Goal: Task Accomplishment & Management: Complete application form

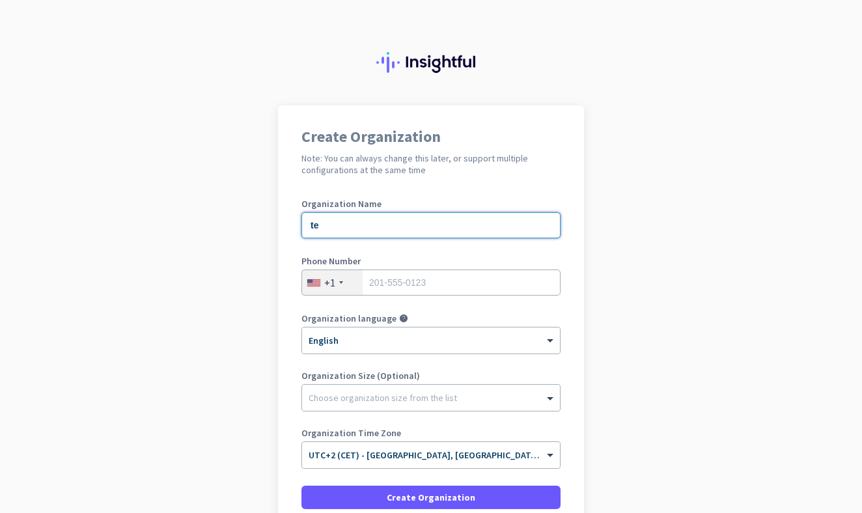
type input "te"
click at [404, 296] on div "Phone Number +1" at bounding box center [430, 283] width 259 height 52
click at [565, 307] on div "Create Organization Note: You can always change this later, or support multiple…" at bounding box center [431, 335] width 306 height 460
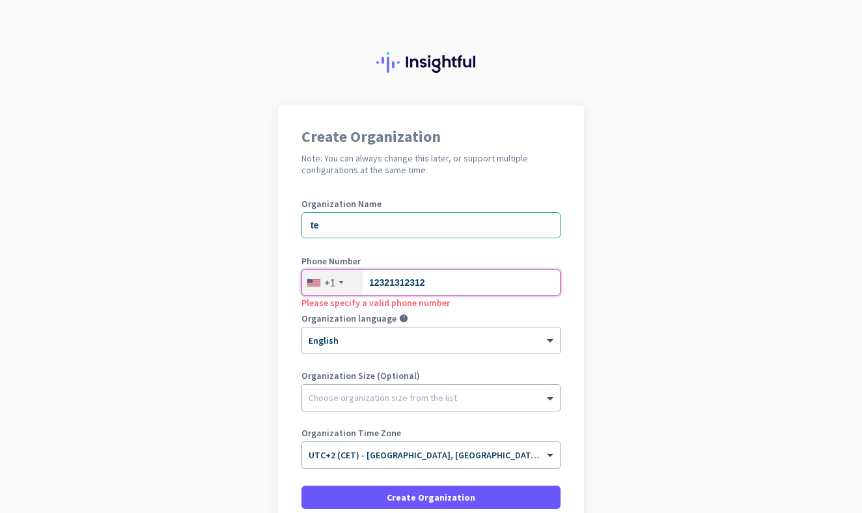
click at [466, 284] on input "12321312312" at bounding box center [430, 283] width 259 height 26
type input "1"
click at [431, 341] on div at bounding box center [431, 336] width 258 height 11
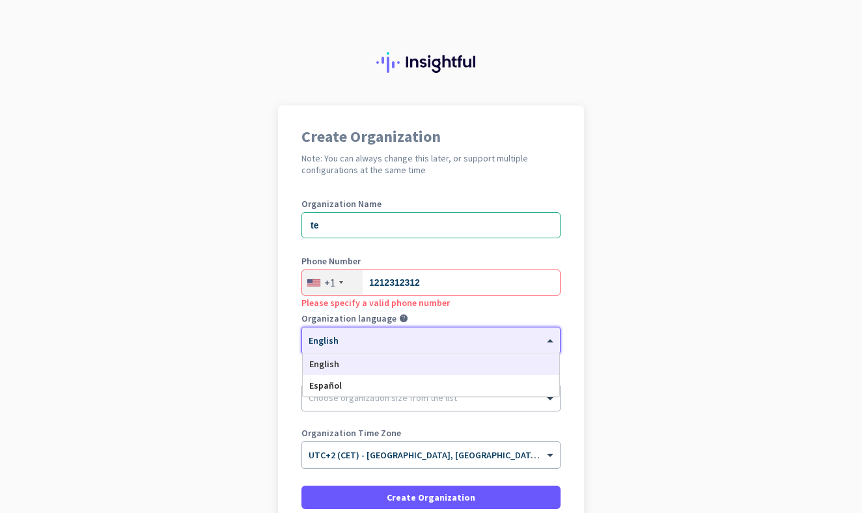
click at [584, 316] on app-onboarding-organization "Create Organization Note: You can always change this later, or support multiple…" at bounding box center [431, 367] width 862 height 525
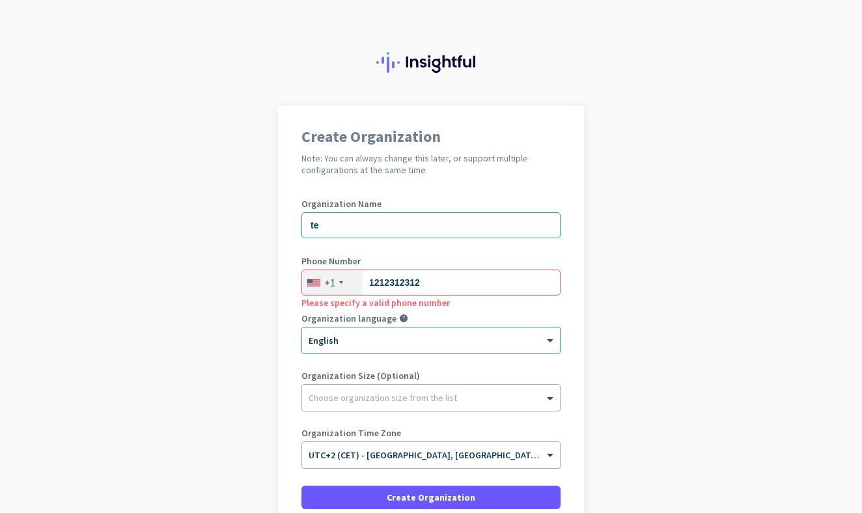
click at [396, 398] on div at bounding box center [431, 394] width 258 height 13
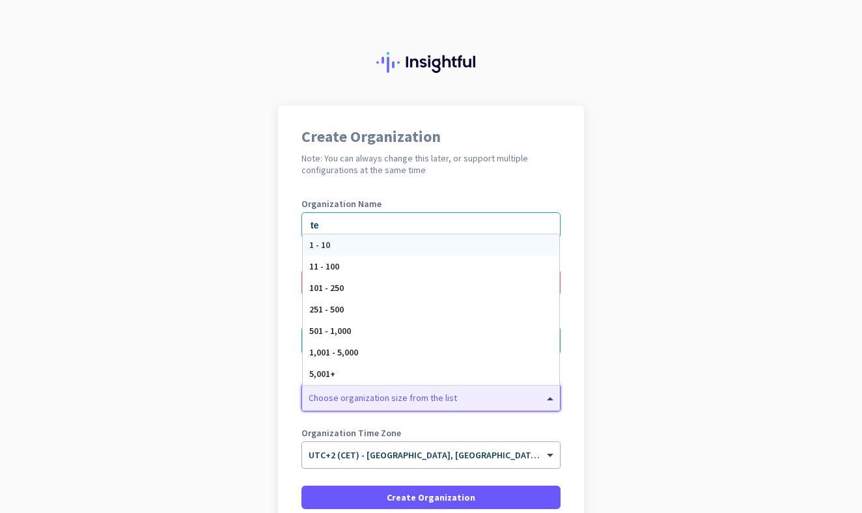
click at [411, 243] on div "1 - 10" at bounding box center [431, 244] width 257 height 21
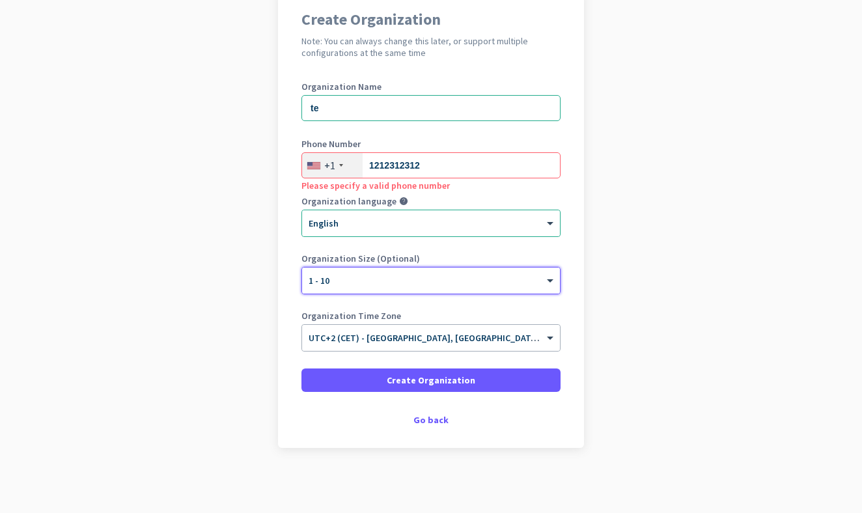
scroll to position [117, 0]
click at [389, 339] on div at bounding box center [431, 333] width 258 height 11
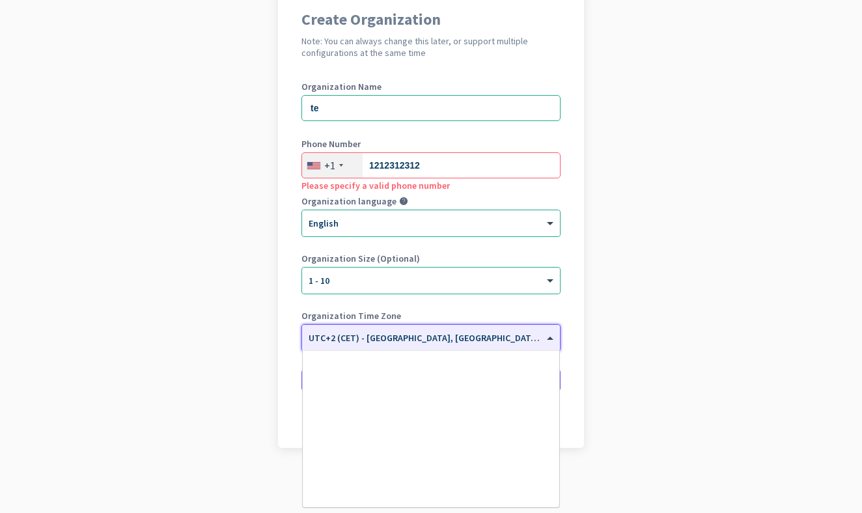
scroll to position [3180, 0]
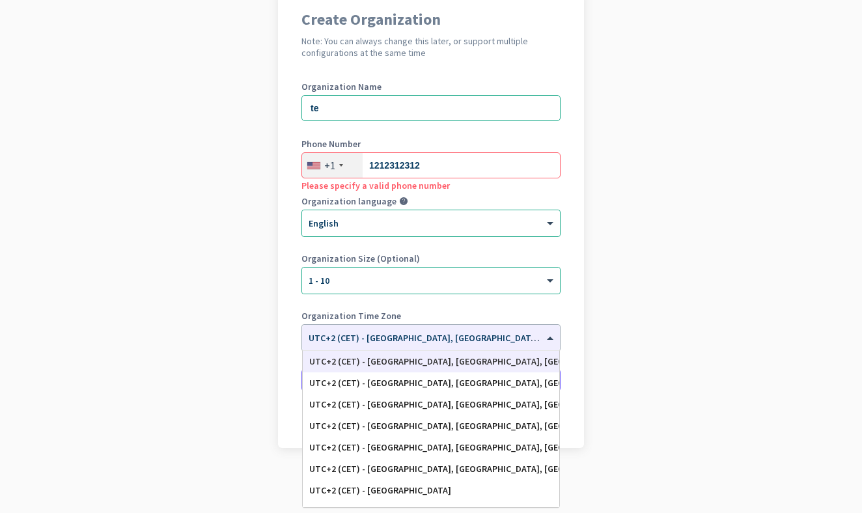
click at [659, 292] on app-onboarding-organization "Create Organization Note: You can always change this later, or support multiple…" at bounding box center [431, 250] width 862 height 525
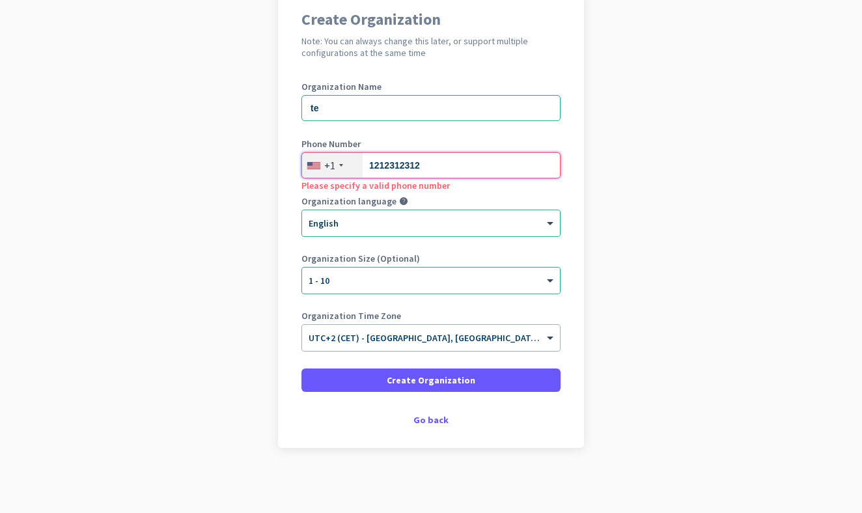
click at [447, 158] on input "1212312312" at bounding box center [430, 165] width 259 height 26
click at [504, 413] on div "Create Organization Note: You can always change this later, or support multiple…" at bounding box center [431, 218] width 306 height 460
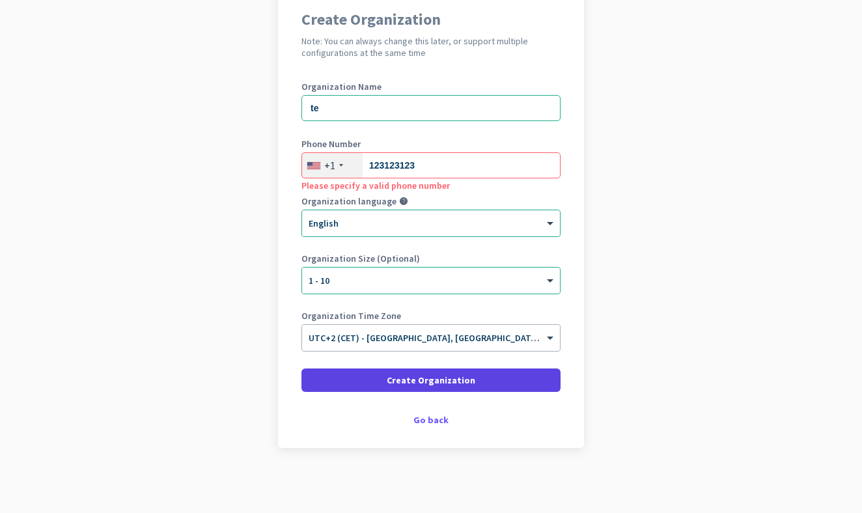
click at [496, 370] on span at bounding box center [430, 380] width 259 height 31
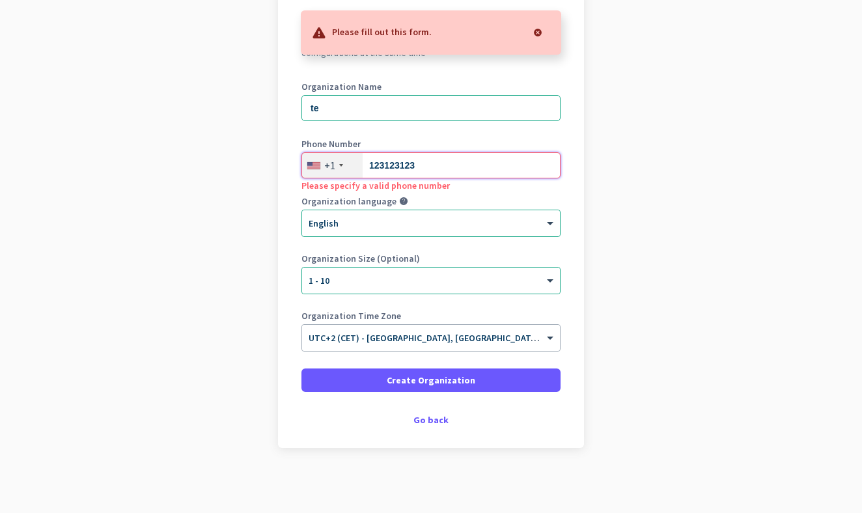
click at [454, 162] on input "123123123" at bounding box center [430, 165] width 259 height 26
click at [562, 335] on div "Create Organization Note: You can always change this later, or support multiple…" at bounding box center [431, 218] width 306 height 460
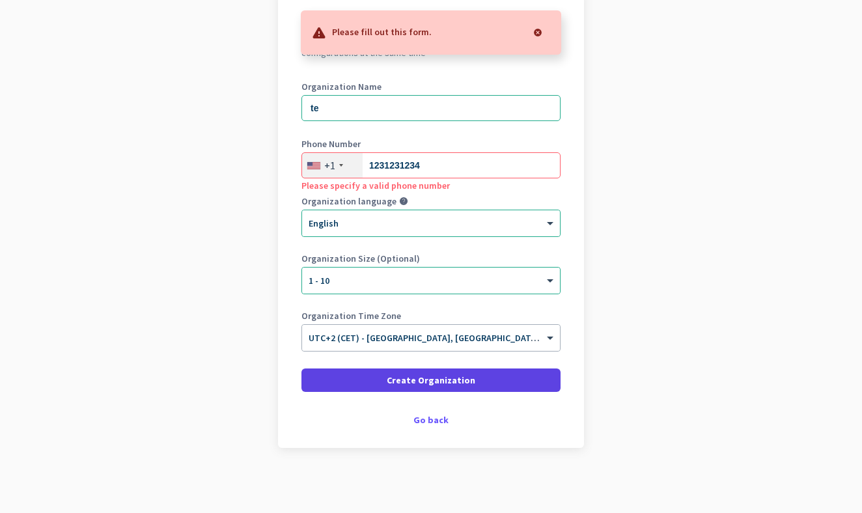
click at [472, 383] on span at bounding box center [430, 380] width 259 height 31
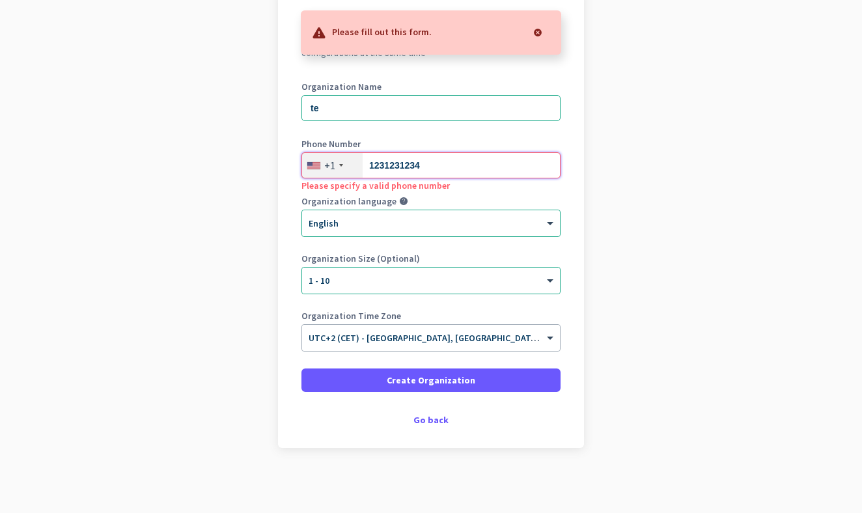
click at [443, 170] on input "1231231234" at bounding box center [430, 165] width 259 height 26
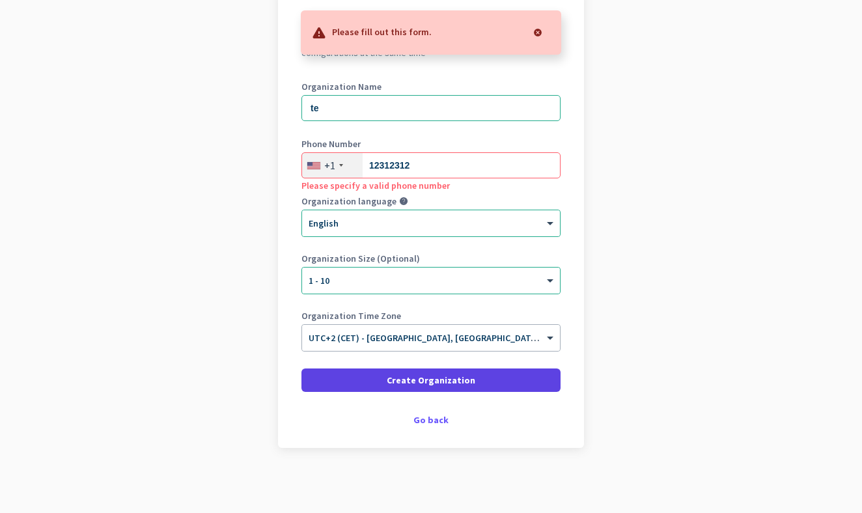
click at [393, 395] on span at bounding box center [430, 380] width 259 height 31
click at [400, 387] on span at bounding box center [430, 380] width 259 height 31
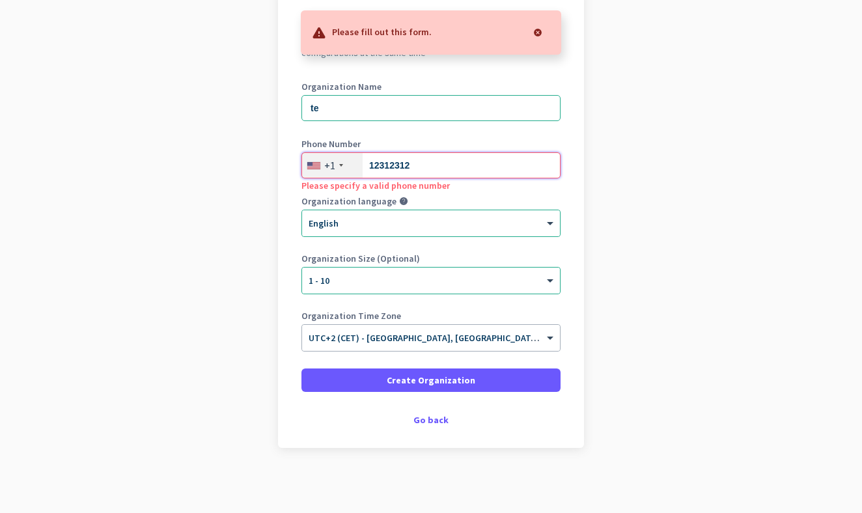
click at [445, 161] on input "12312312" at bounding box center [430, 165] width 259 height 26
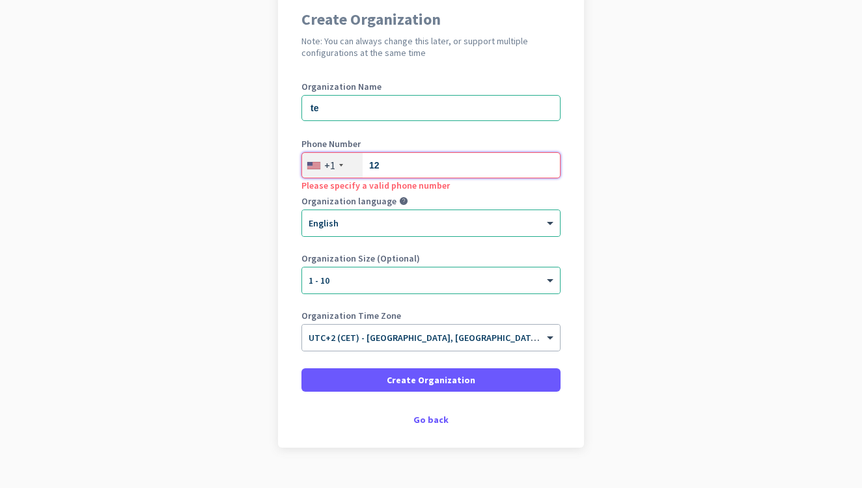
type input "1"
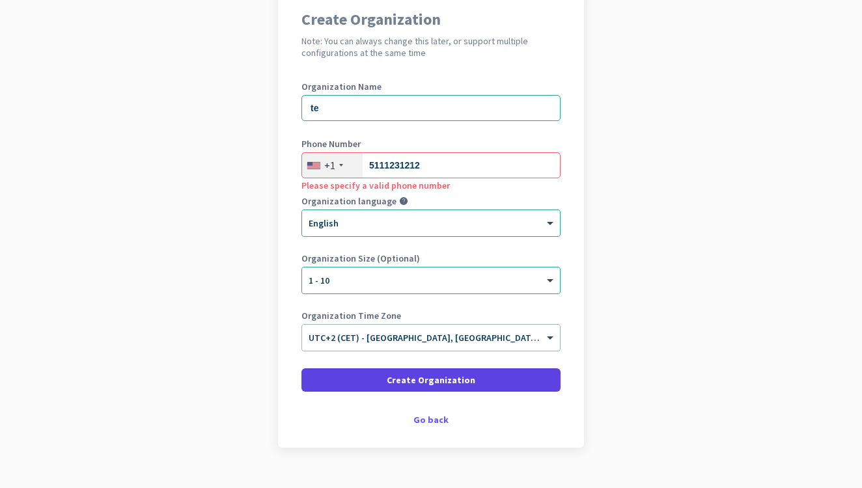
click at [449, 378] on span "Create Organization" at bounding box center [431, 380] width 89 height 13
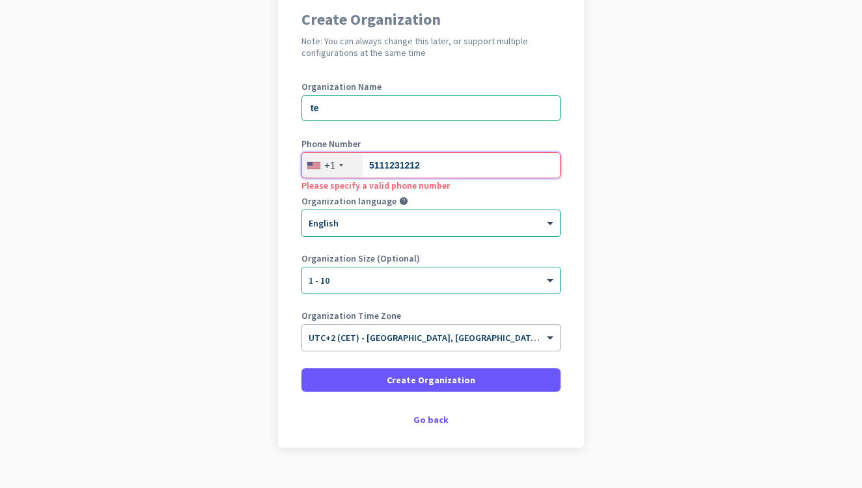
click at [452, 161] on input "5111231212" at bounding box center [430, 165] width 259 height 26
click at [446, 173] on input "5111231212" at bounding box center [430, 165] width 259 height 26
click at [447, 166] on input "5111231212" at bounding box center [430, 165] width 259 height 26
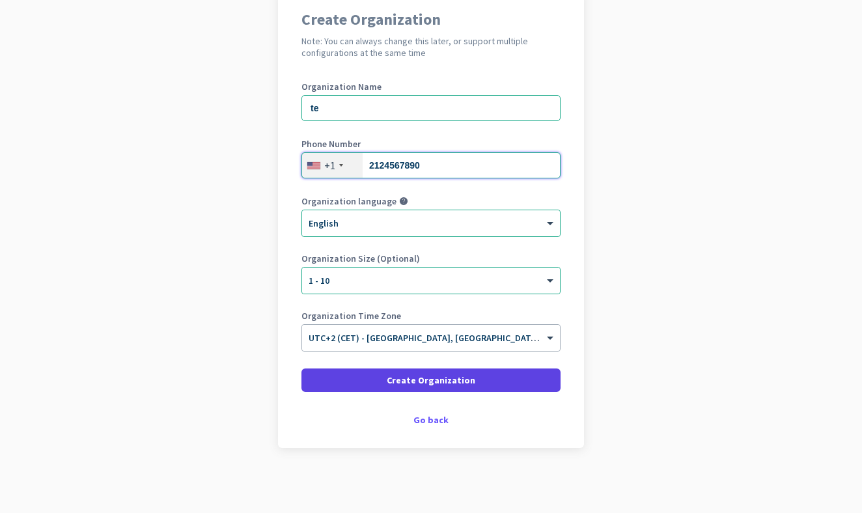
type input "2124567890"
click at [394, 381] on span "Create Organization" at bounding box center [431, 380] width 89 height 13
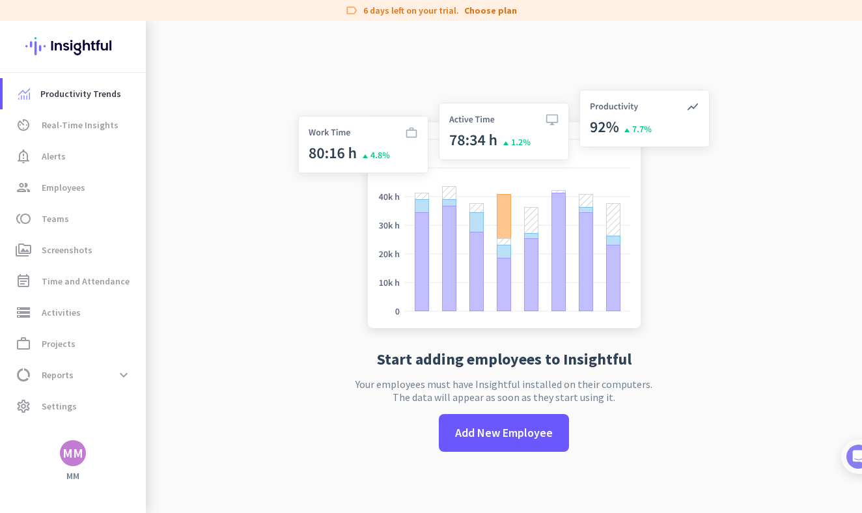
click at [72, 447] on div "MM" at bounding box center [72, 453] width 21 height 13
click at [87, 137] on div at bounding box center [431, 256] width 862 height 513
click at [499, 443] on span at bounding box center [504, 432] width 130 height 31
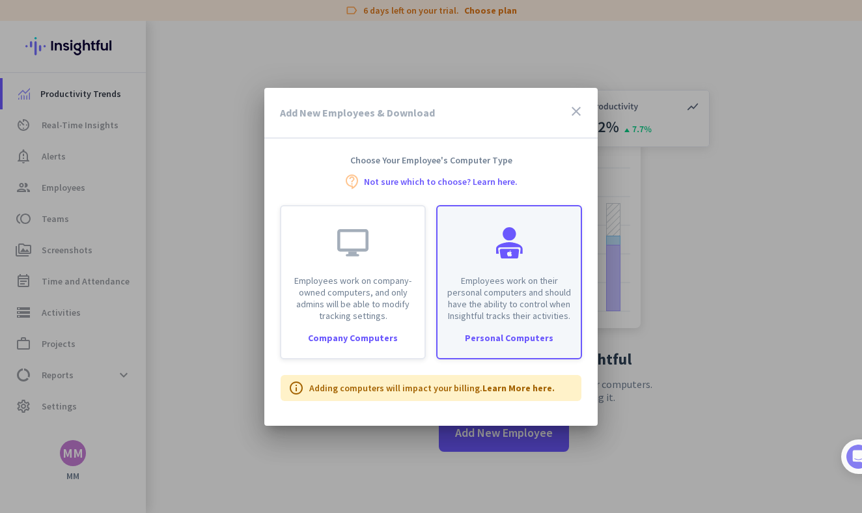
click at [476, 284] on p "Employees work on their personal computers and should have the ability to contr…" at bounding box center [509, 298] width 128 height 47
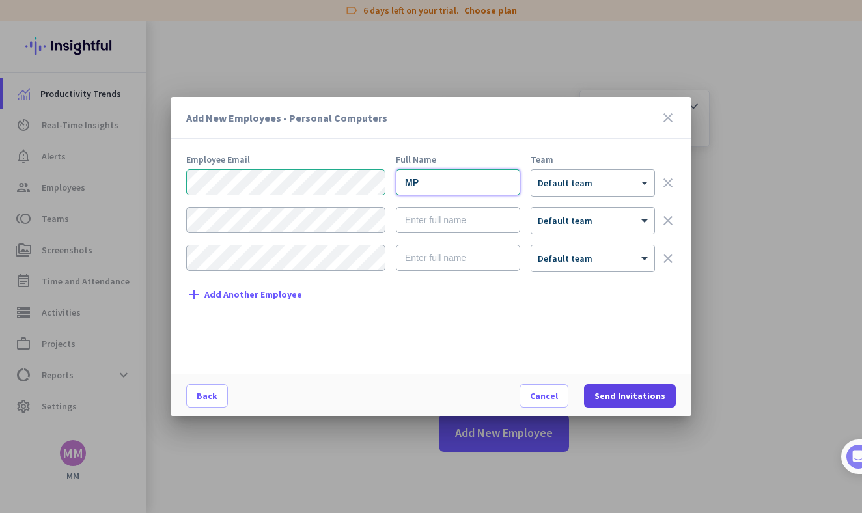
type input "MP"
click at [624, 391] on span "Send Invitations" at bounding box center [629, 395] width 71 height 13
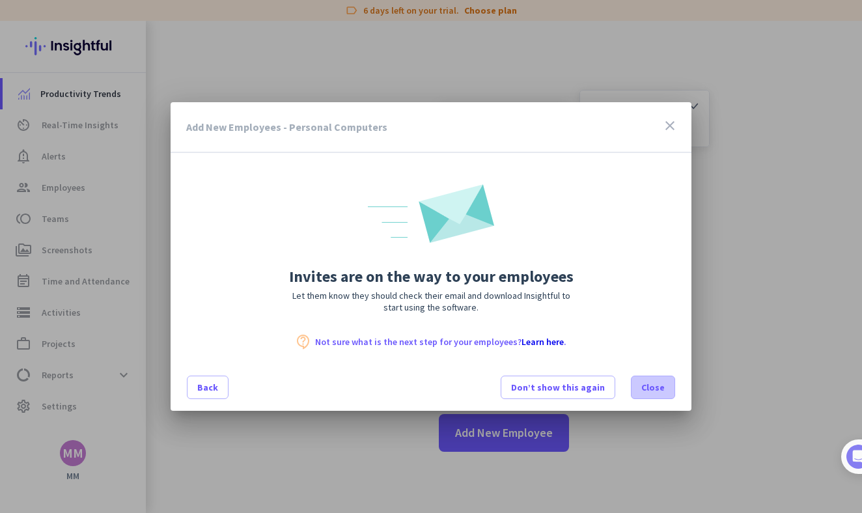
click at [641, 384] on span at bounding box center [652, 387] width 43 height 31
